Goal: Find specific page/section: Find specific page/section

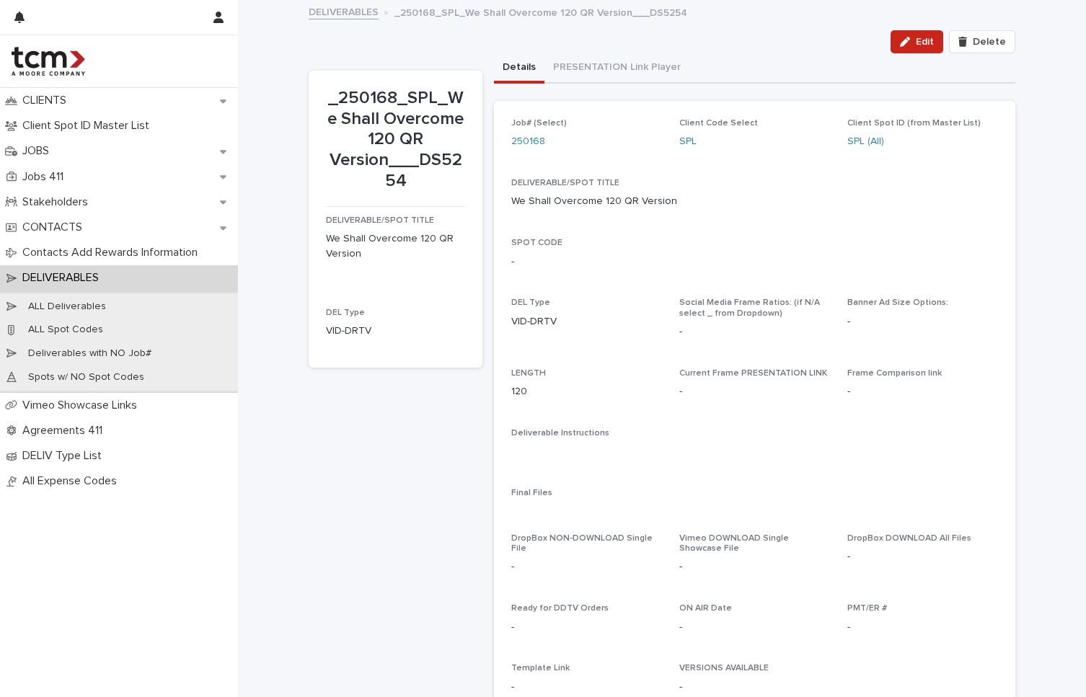
click at [368, 14] on link "DELIVERABLES" at bounding box center [344, 11] width 70 height 17
click at [536, 140] on link "250168" at bounding box center [528, 141] width 34 height 15
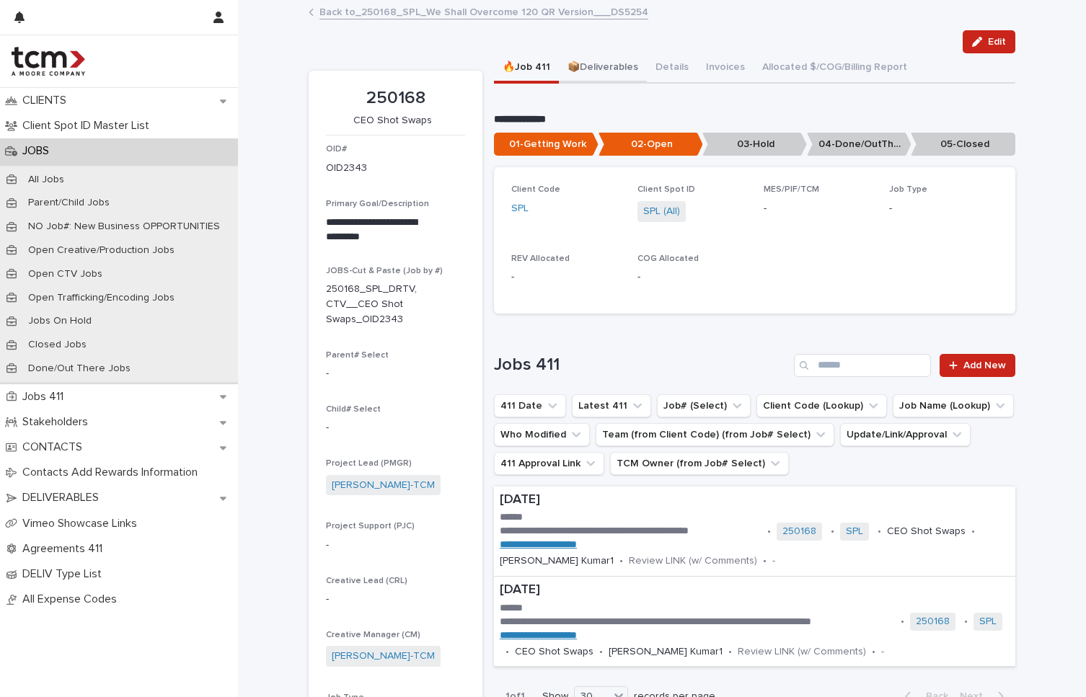
click at [601, 64] on button "📦Deliverables" at bounding box center [603, 68] width 88 height 30
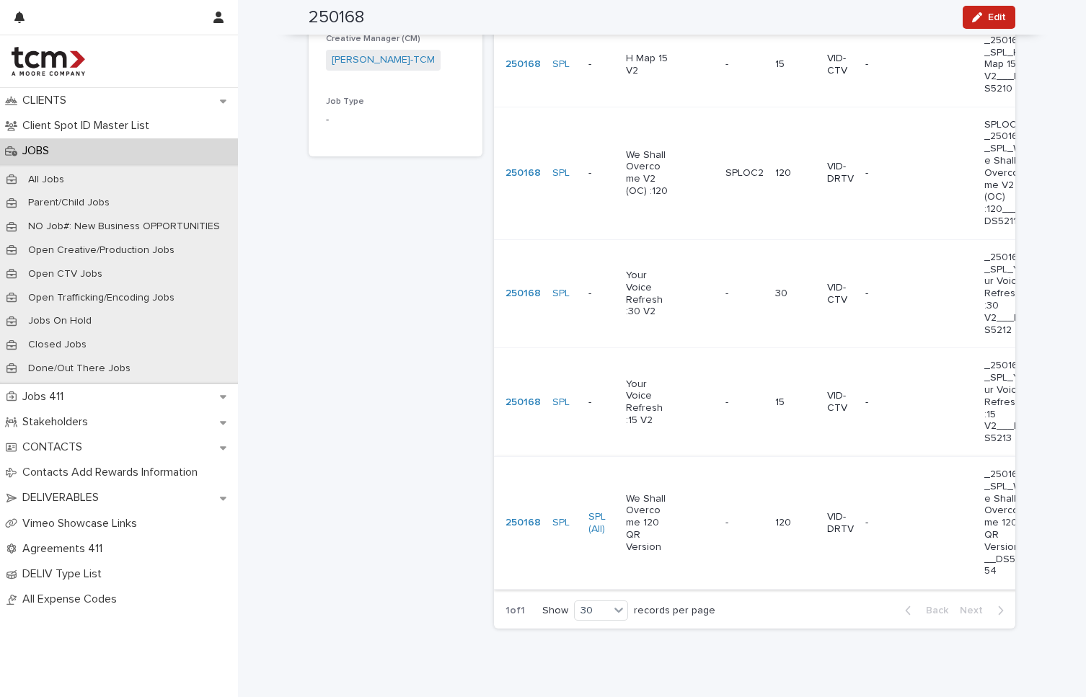
scroll to position [593, 0]
click at [729, 475] on td "- -" at bounding box center [745, 526] width 50 height 133
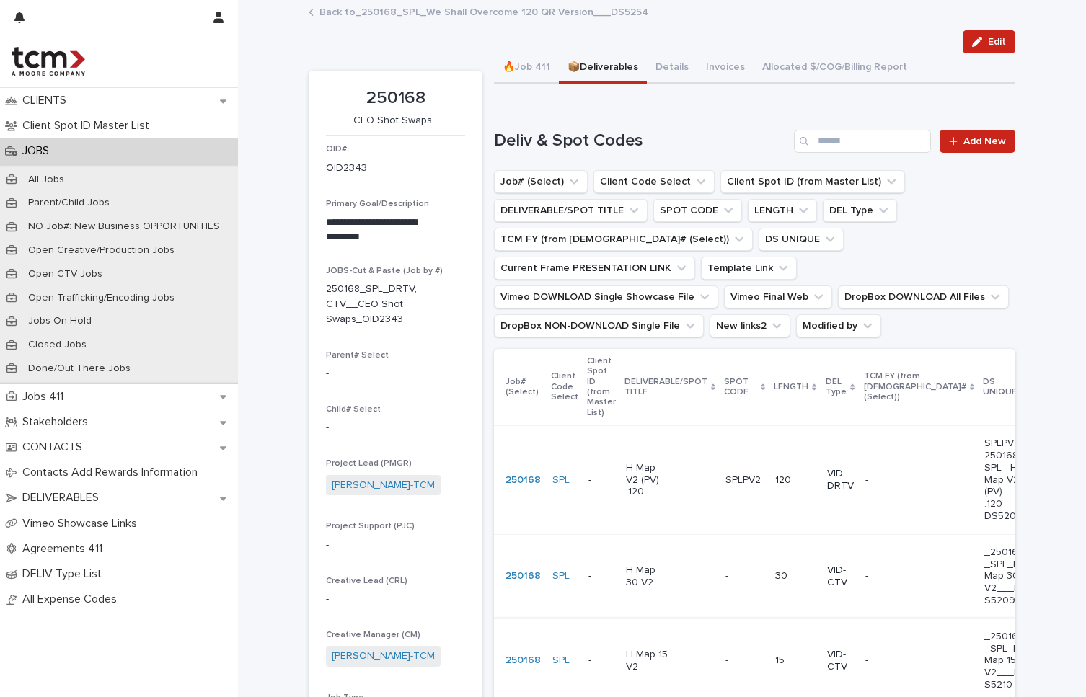
scroll to position [268, 0]
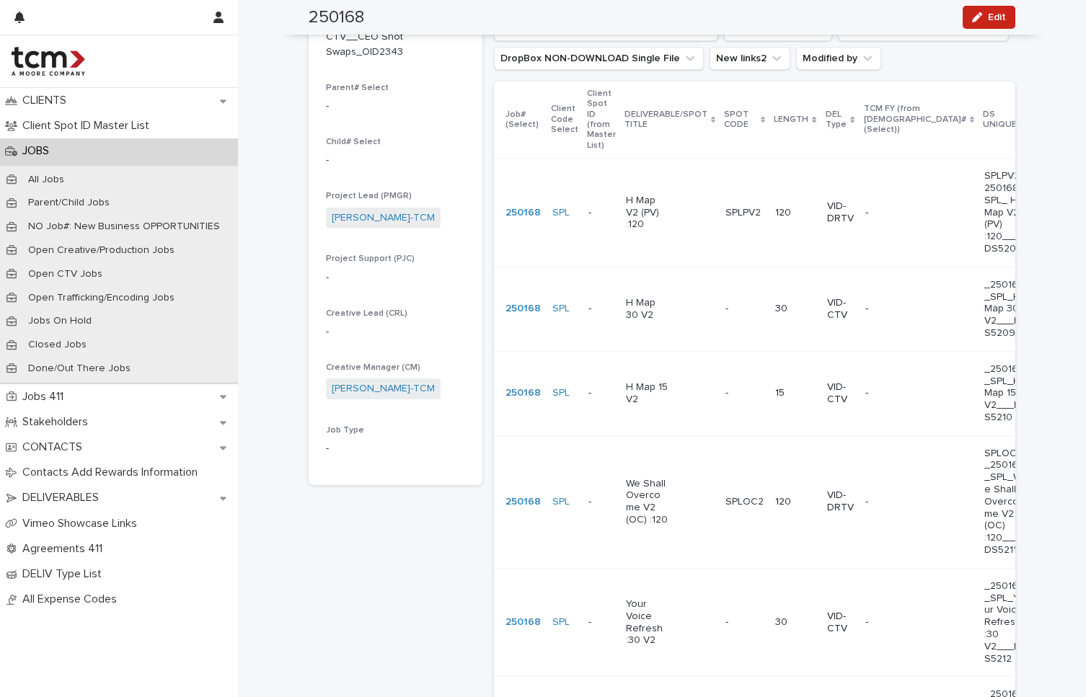
click at [673, 450] on td "We Shall Overcome V2 (OC) :120" at bounding box center [670, 502] width 100 height 133
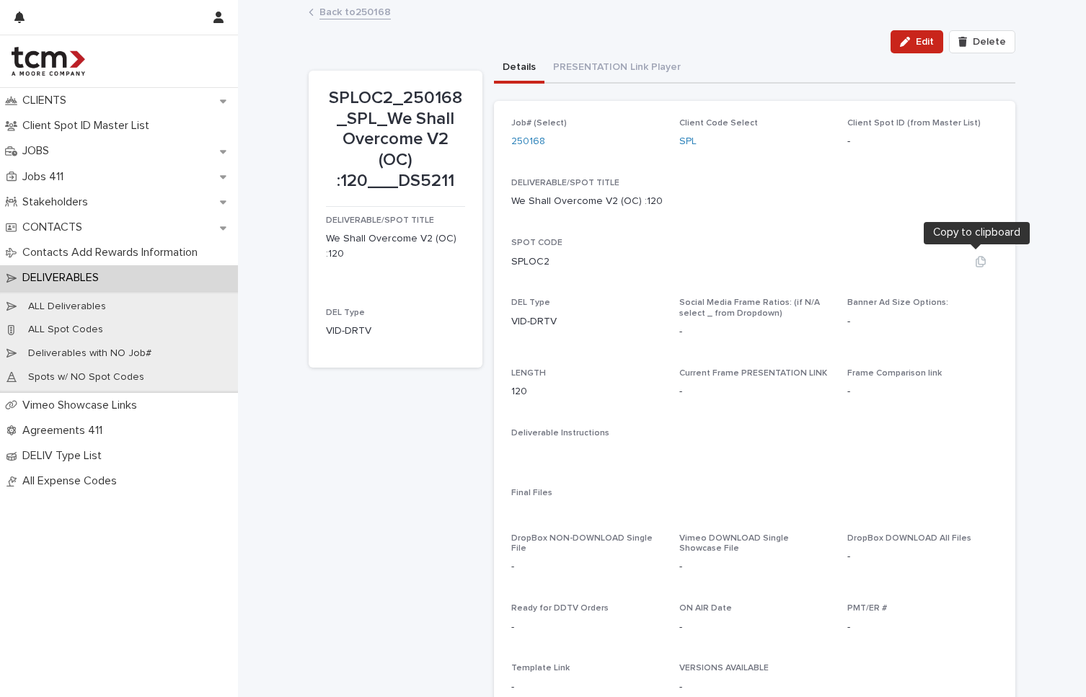
click at [981, 260] on button "button" at bounding box center [980, 262] width 35 height 12
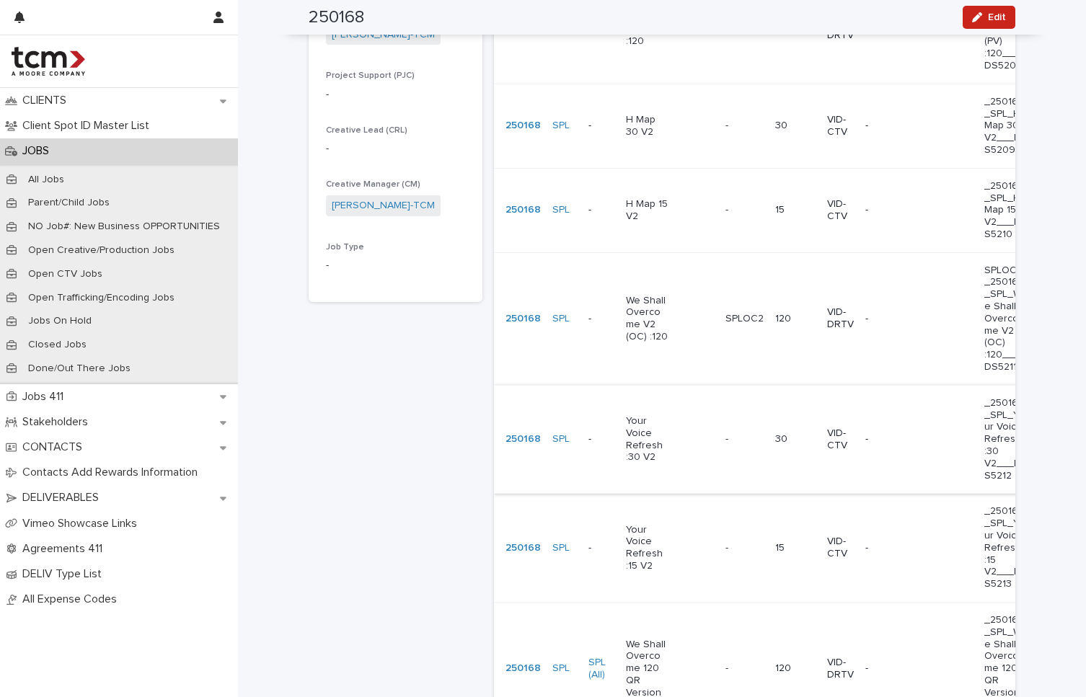
scroll to position [625, 0]
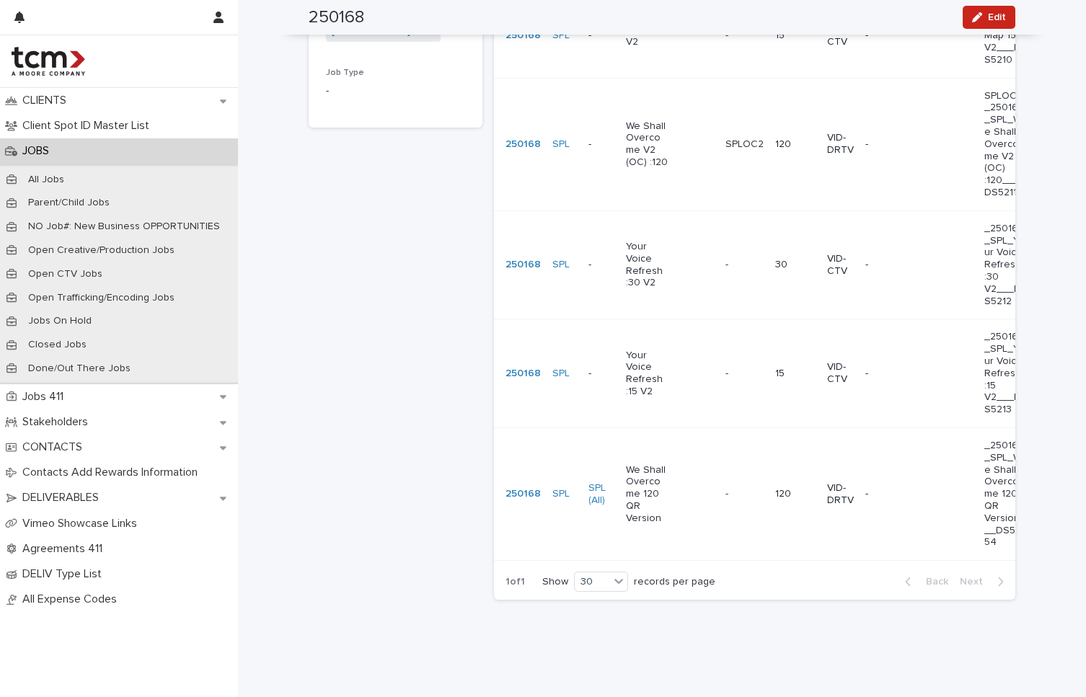
click at [743, 441] on td "- -" at bounding box center [745, 494] width 50 height 133
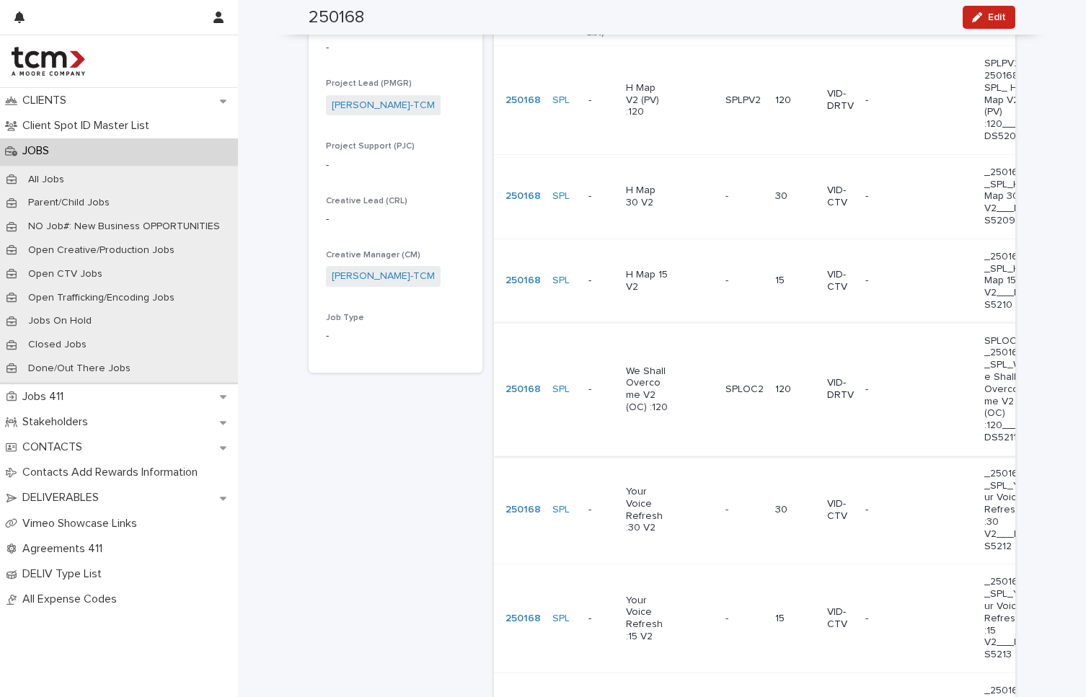
scroll to position [251, 0]
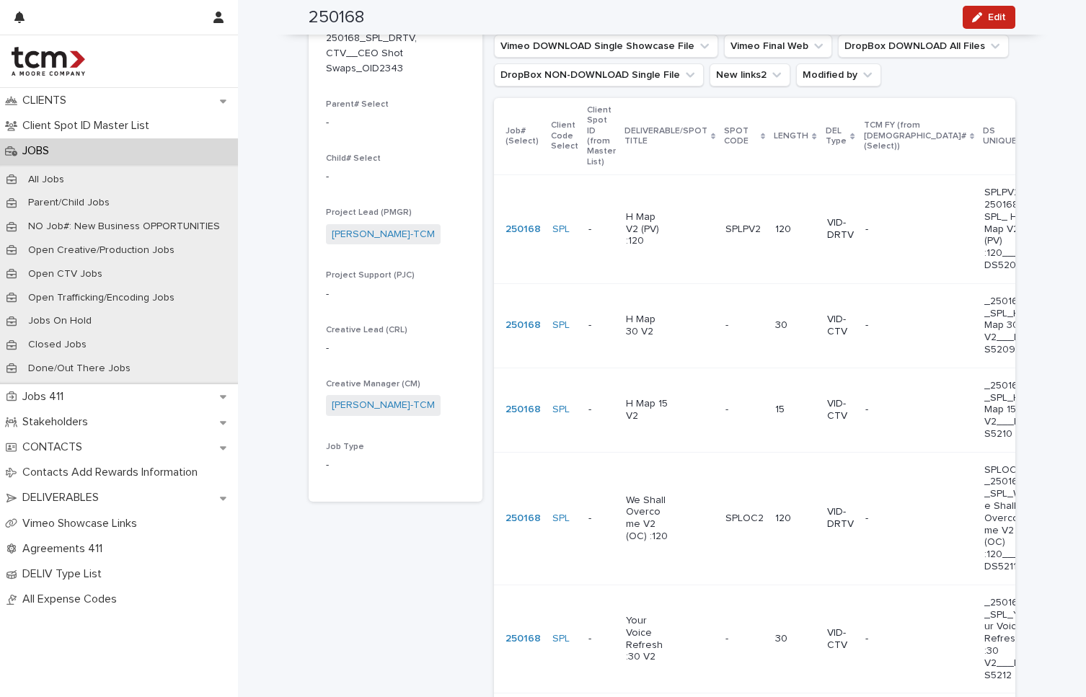
click at [633, 213] on p "H Map V2 (PV) :120" at bounding box center [647, 229] width 43 height 36
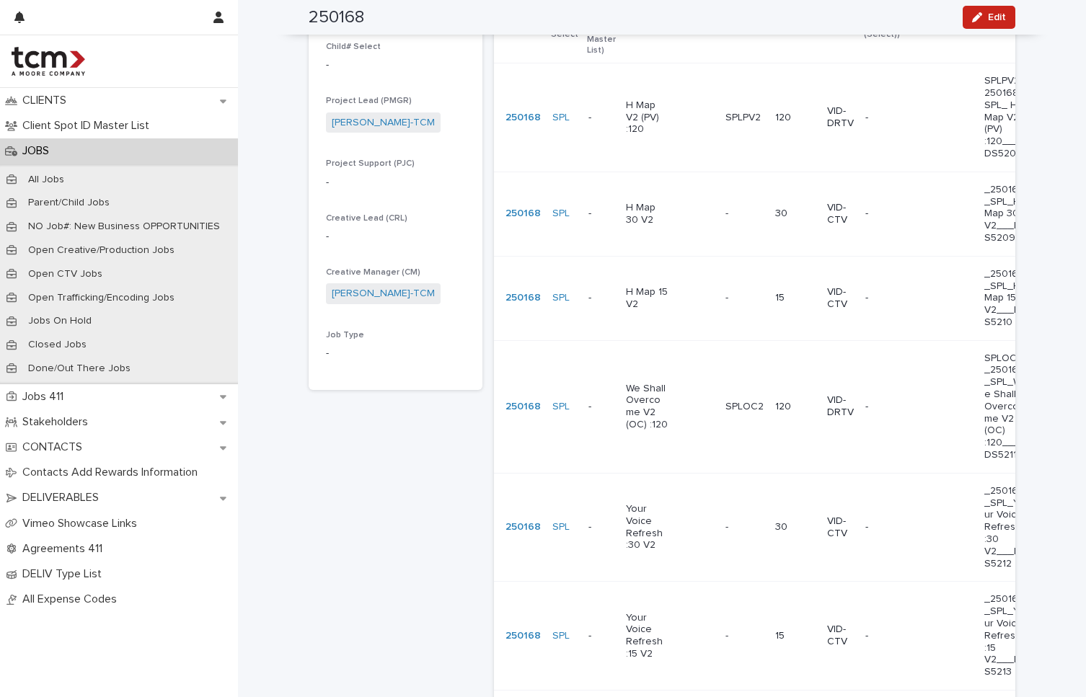
click at [684, 385] on div "We Shall Overcome V2 (OC) :120" at bounding box center [670, 407] width 88 height 60
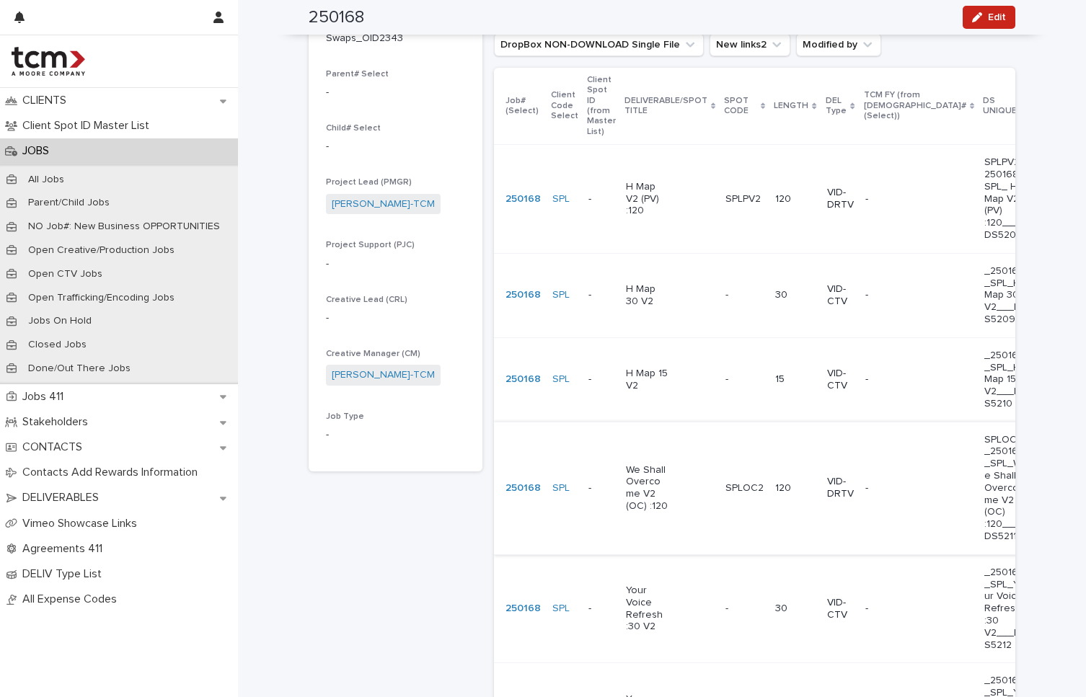
scroll to position [558, 0]
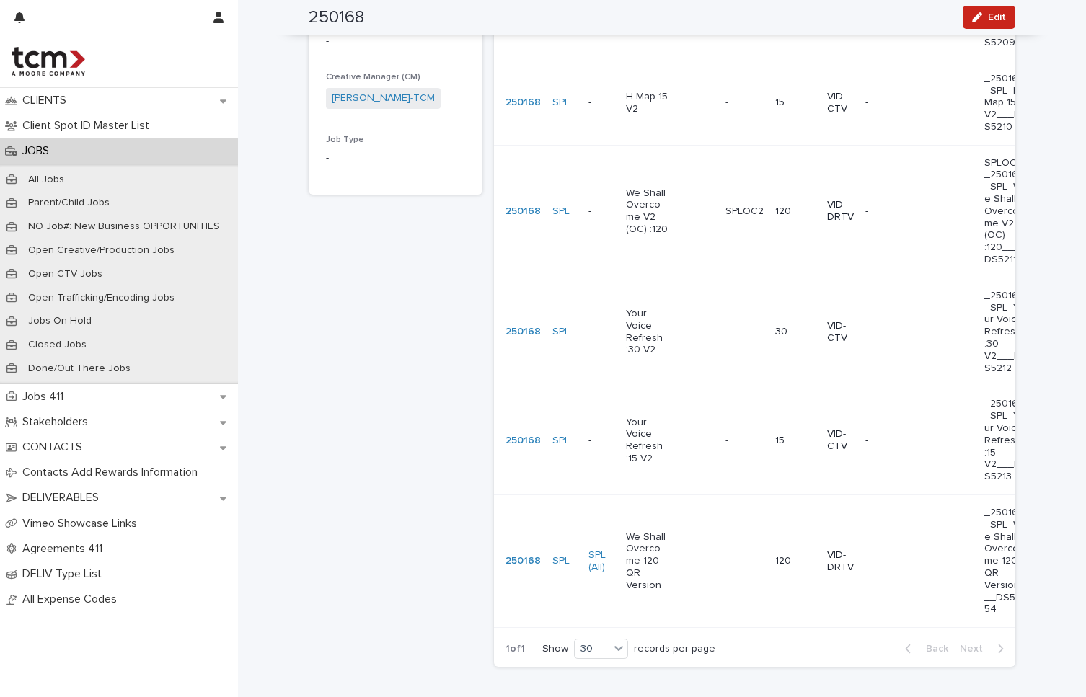
click at [687, 526] on div "We Shall Overcome 120 QR Version" at bounding box center [670, 562] width 88 height 72
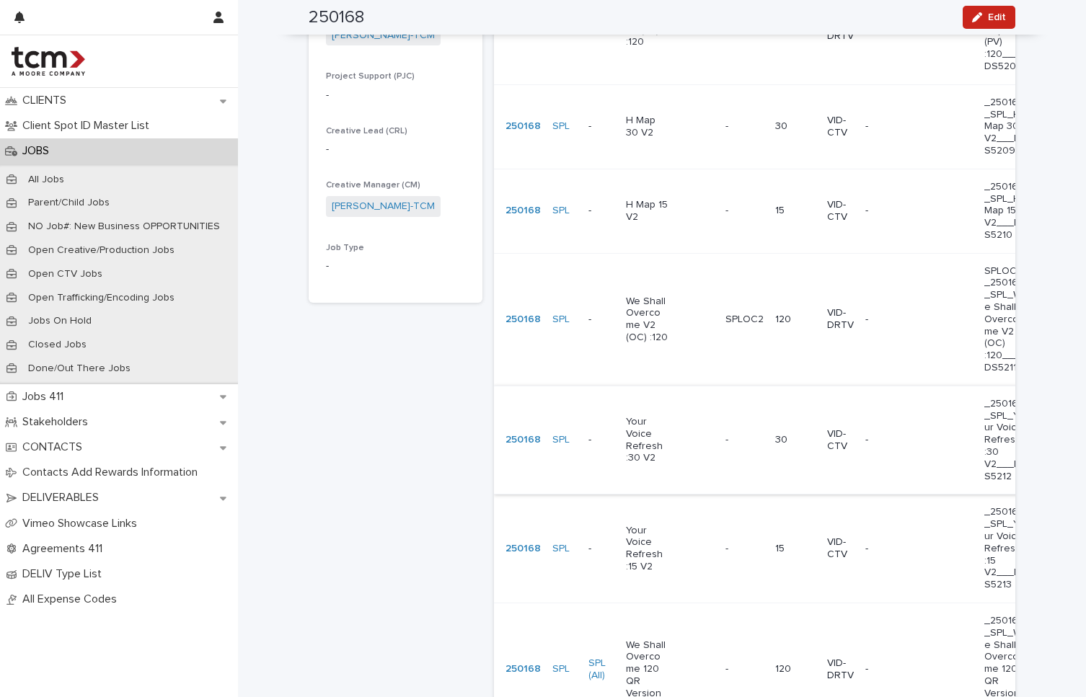
scroll to position [453, 0]
click at [728, 655] on div "- -" at bounding box center [744, 667] width 38 height 24
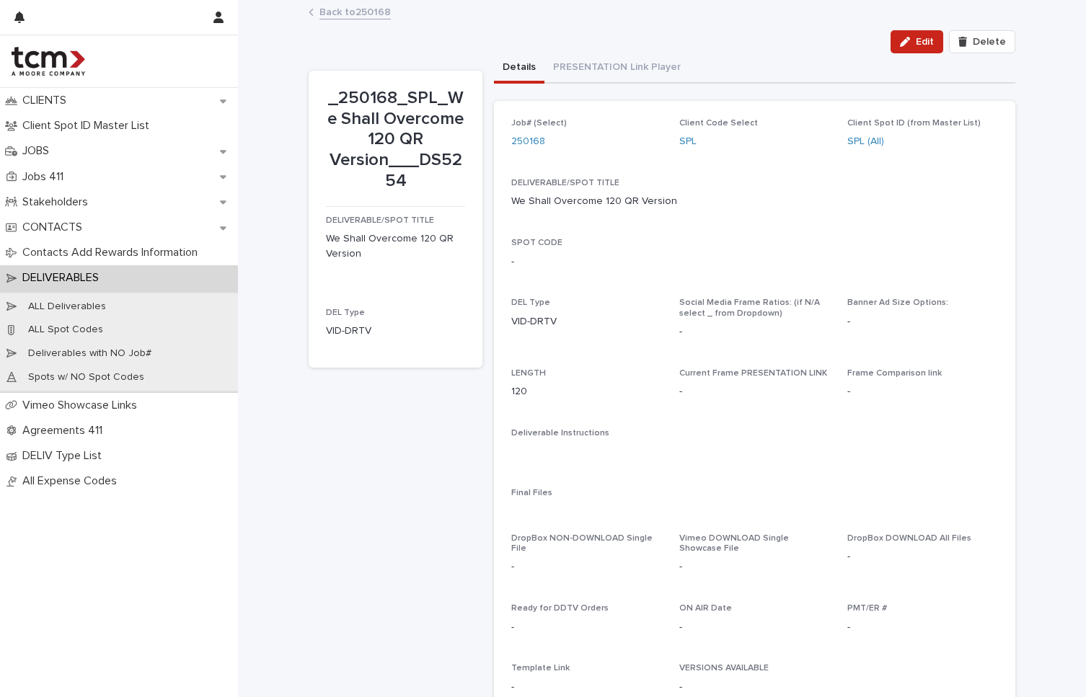
click at [596, 197] on p "We Shall Overcome 120 QR Version" at bounding box center [594, 201] width 166 height 15
click at [976, 196] on icon "button" at bounding box center [981, 201] width 10 height 11
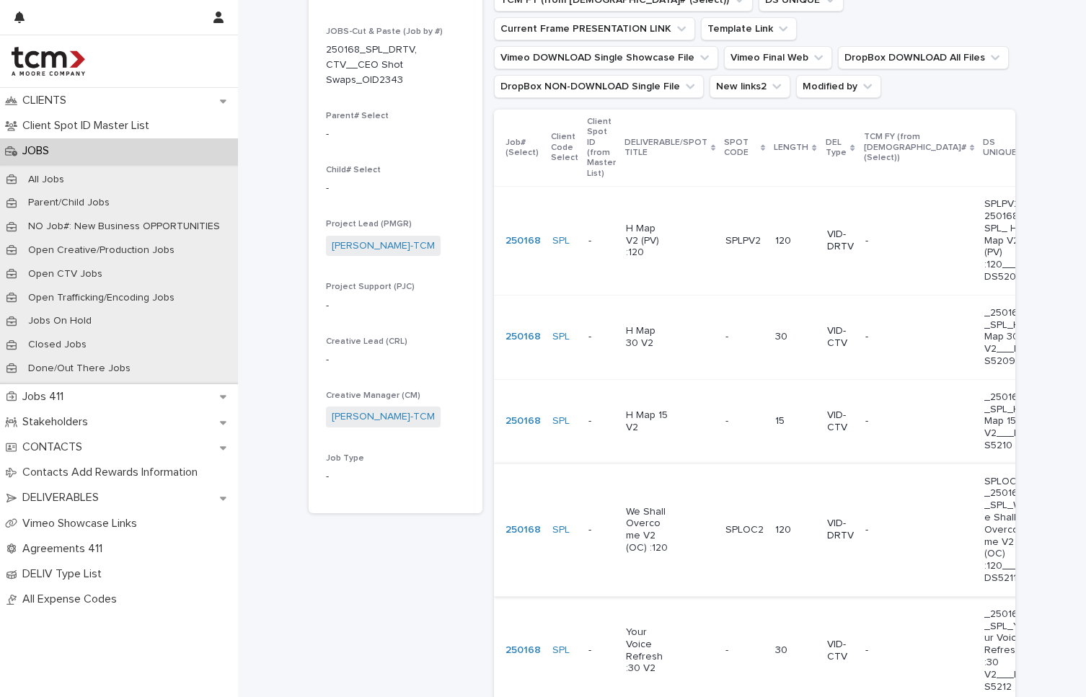
scroll to position [368, 0]
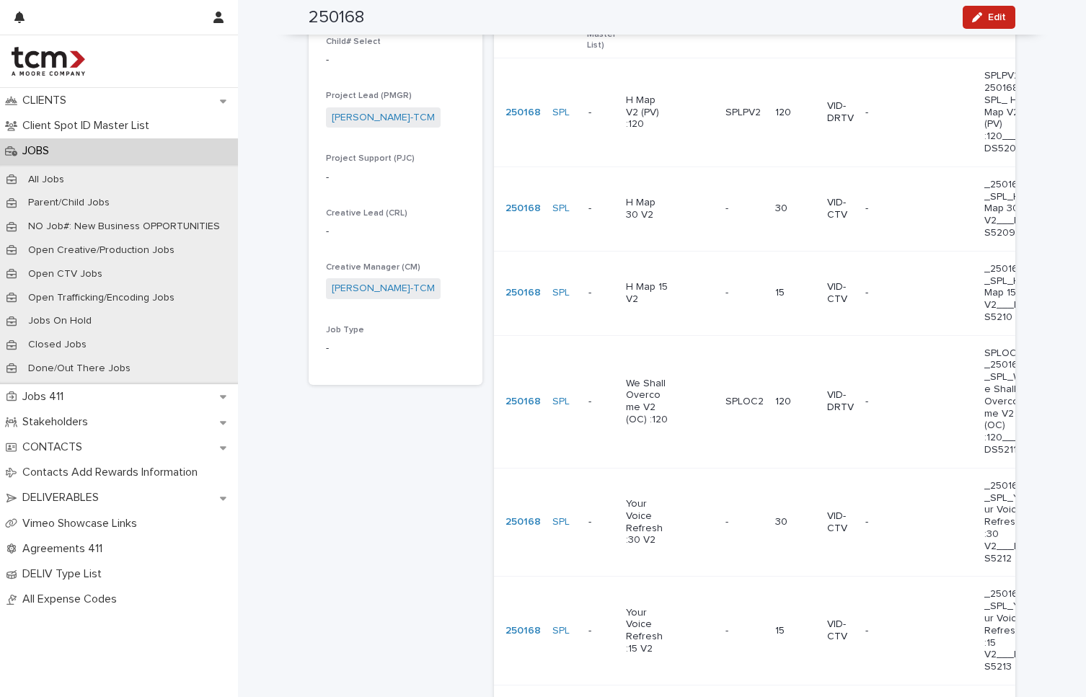
click at [769, 415] on td "120" at bounding box center [794, 401] width 51 height 133
